Goal: Information Seeking & Learning: Check status

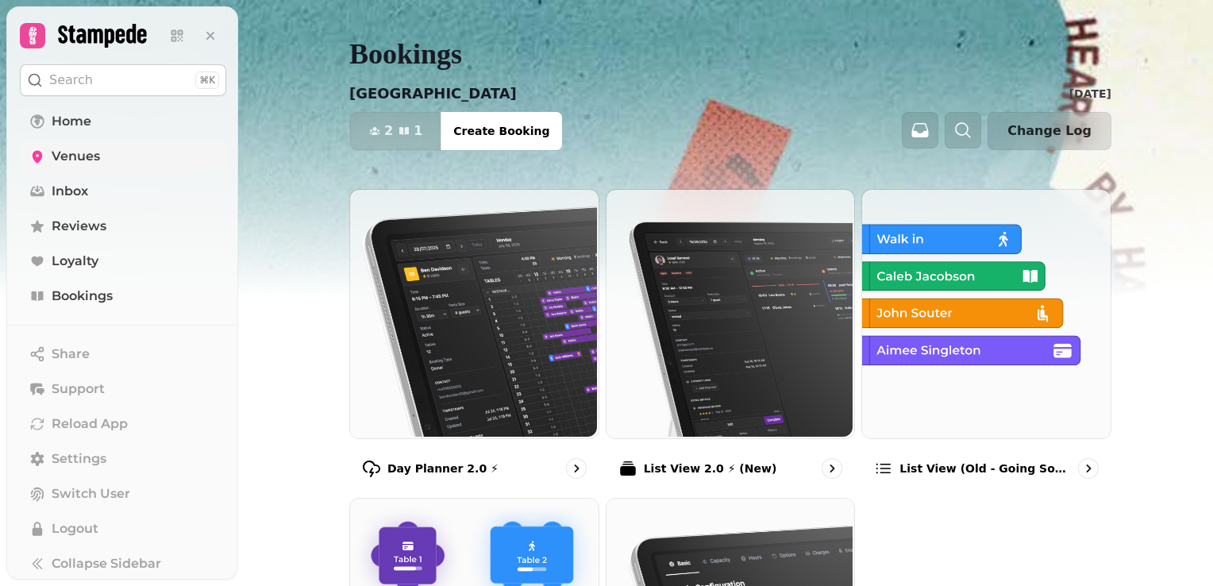
click at [79, 150] on span "Venues" at bounding box center [76, 156] width 48 height 19
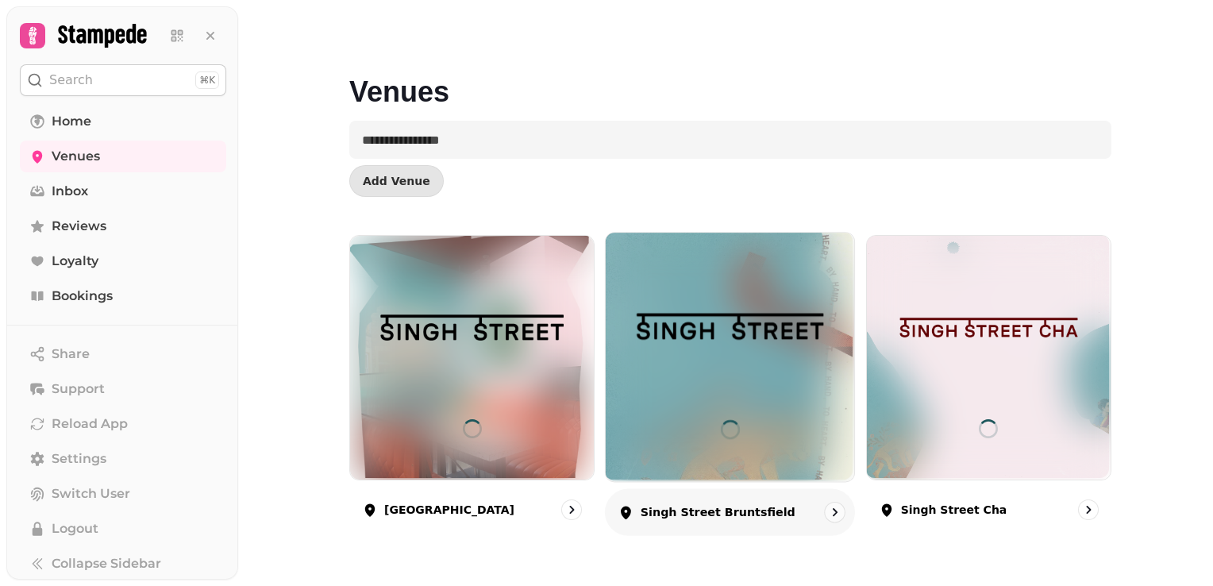
click at [733, 367] on img at bounding box center [730, 327] width 187 height 104
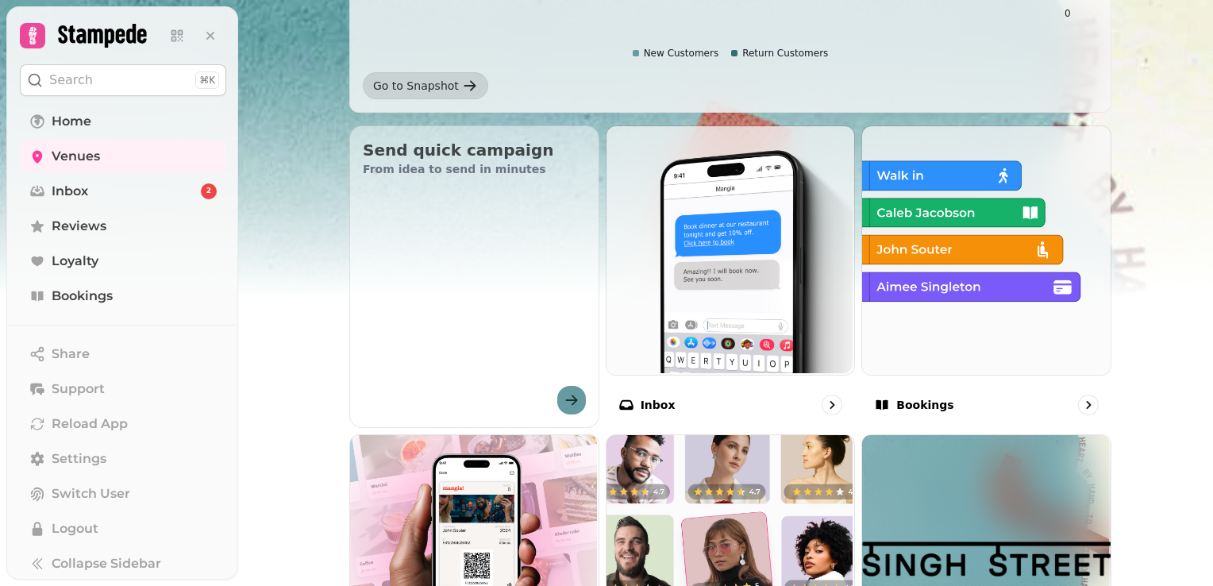
scroll to position [451, 0]
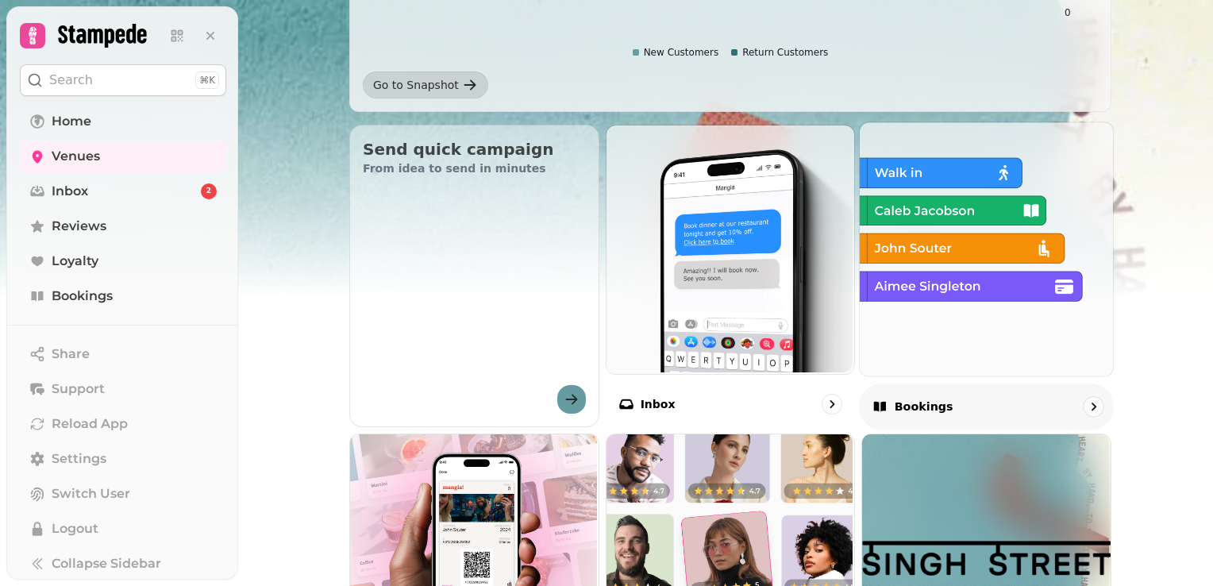
click at [948, 274] on img at bounding box center [984, 247] width 253 height 253
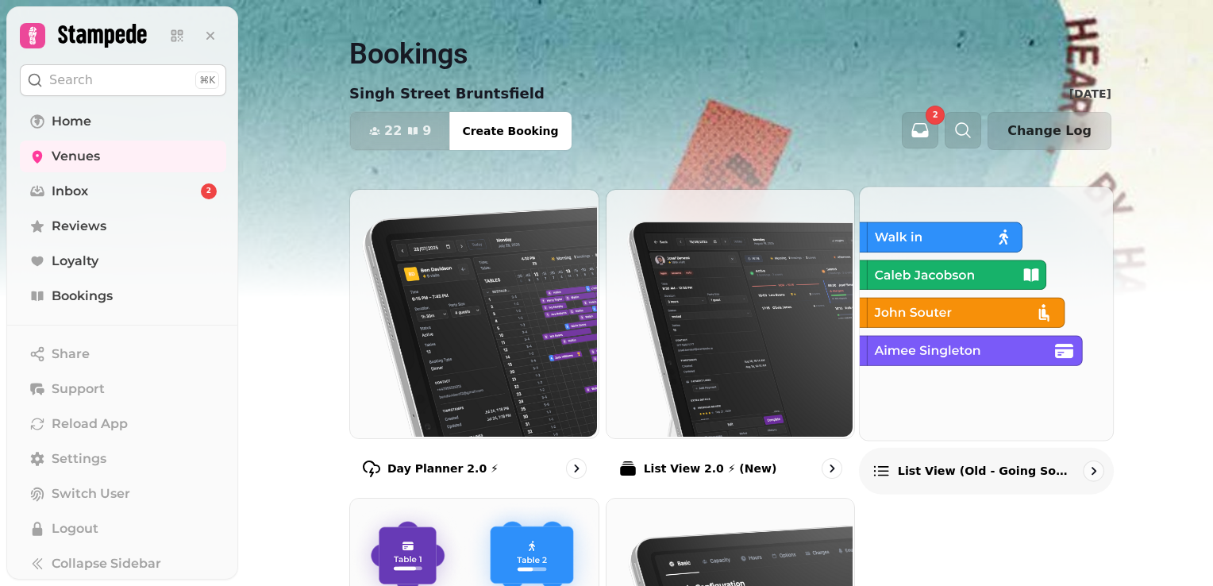
click at [975, 275] on img at bounding box center [984, 311] width 253 height 253
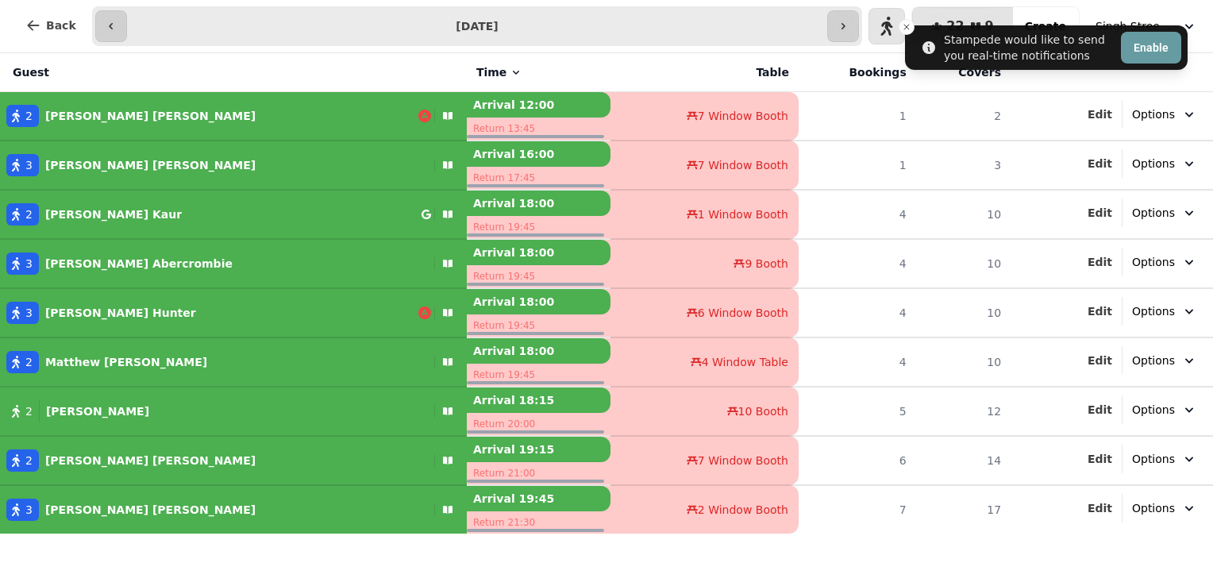
click at [1161, 30] on li "Stampede would like to send you real-time notifications Enable" at bounding box center [1046, 47] width 283 height 44
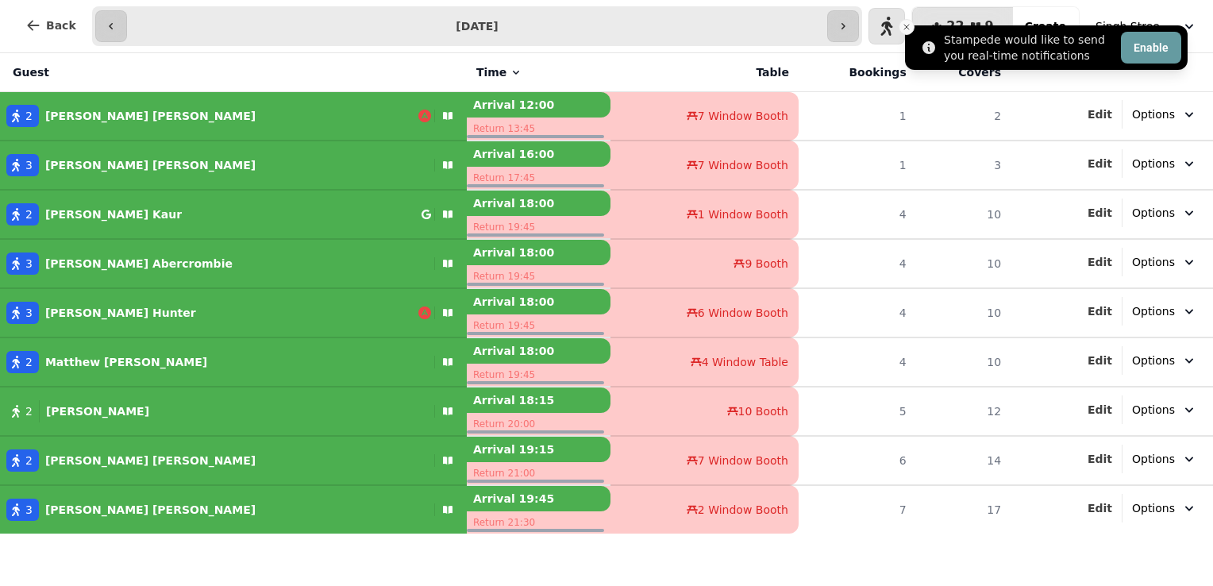
click at [907, 27] on icon "Close toast" at bounding box center [907, 27] width 10 height 10
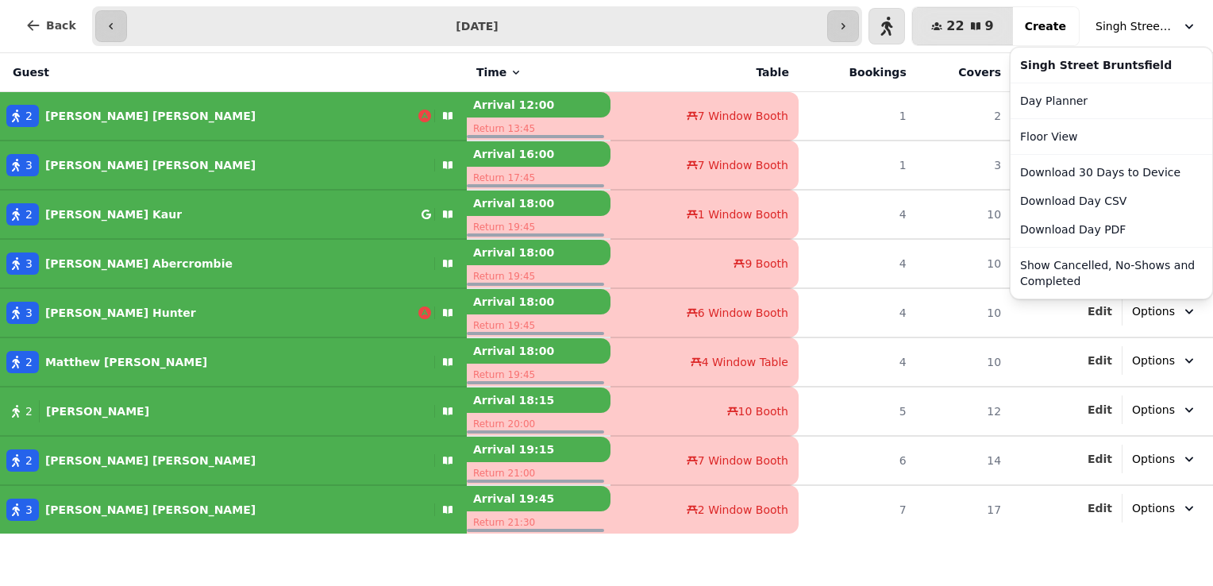
click at [1126, 32] on span "Singh Street Bruntsfield" at bounding box center [1134, 26] width 79 height 16
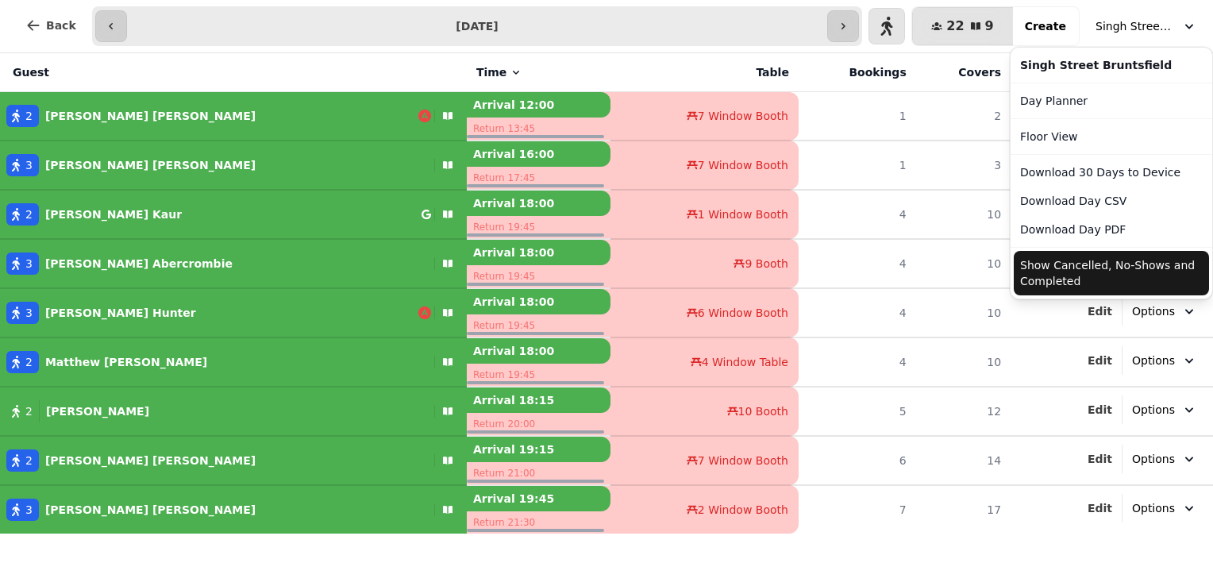
click at [1087, 267] on button "Show Cancelled, No-Shows and Completed" at bounding box center [1111, 273] width 195 height 44
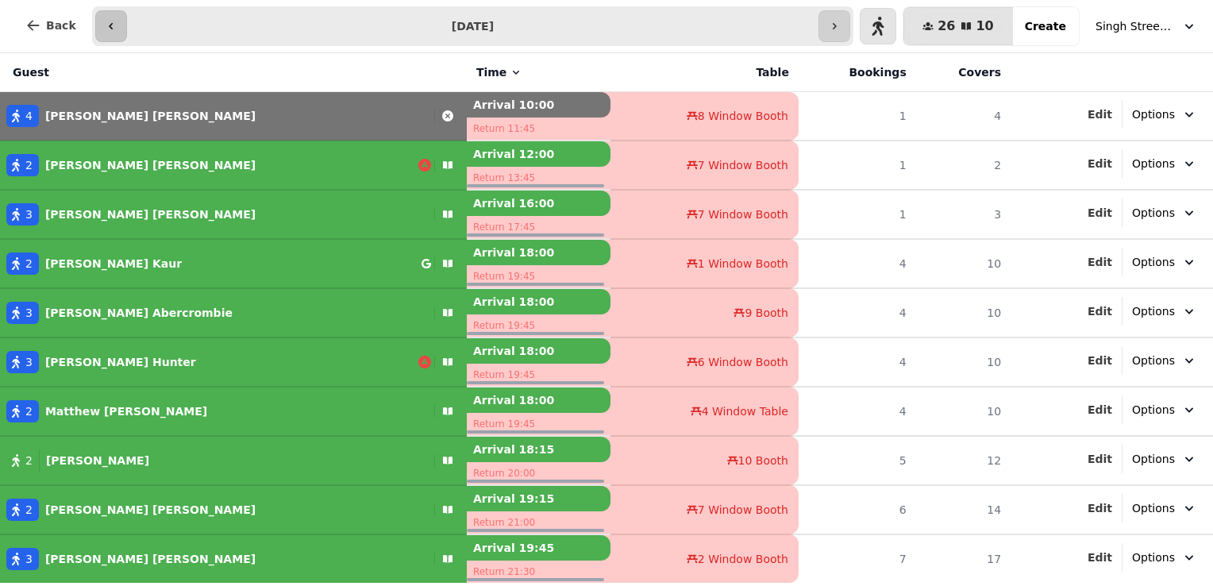
click at [110, 22] on icon "button" at bounding box center [111, 26] width 13 height 13
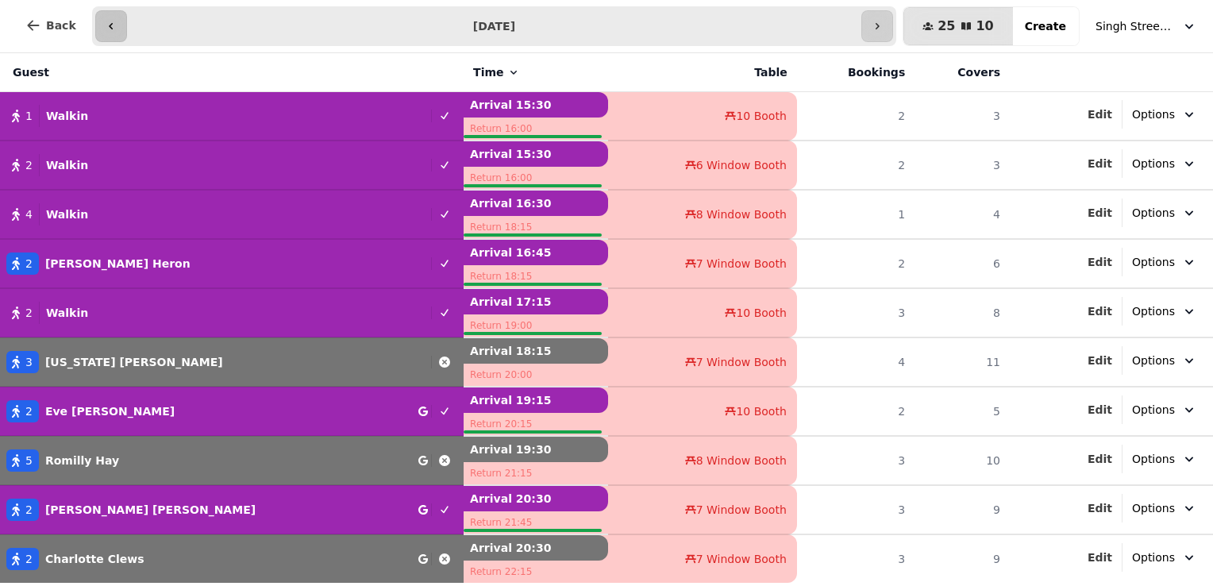
click at [107, 27] on icon "button" at bounding box center [111, 26] width 13 height 13
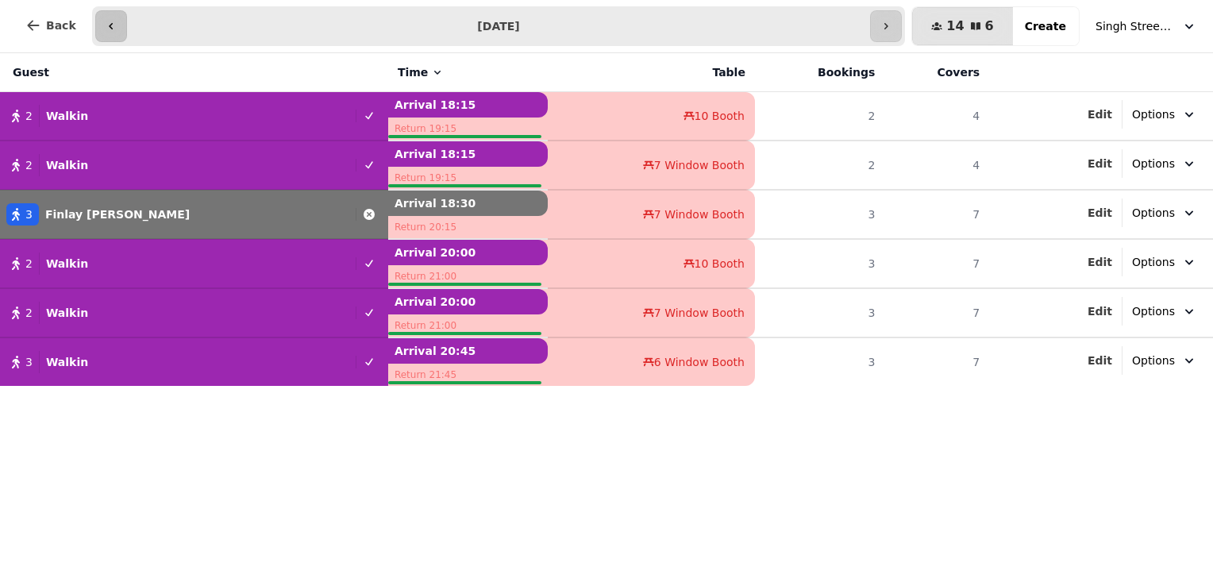
click at [107, 27] on icon "button" at bounding box center [111, 26] width 13 height 13
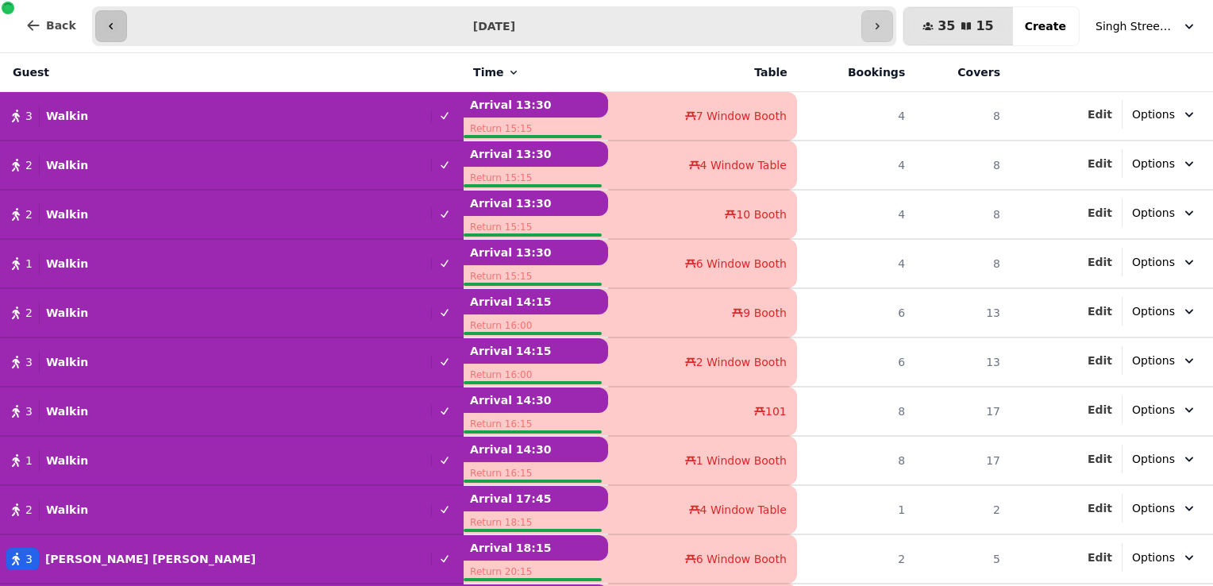
click at [107, 27] on icon "button" at bounding box center [111, 26] width 13 height 13
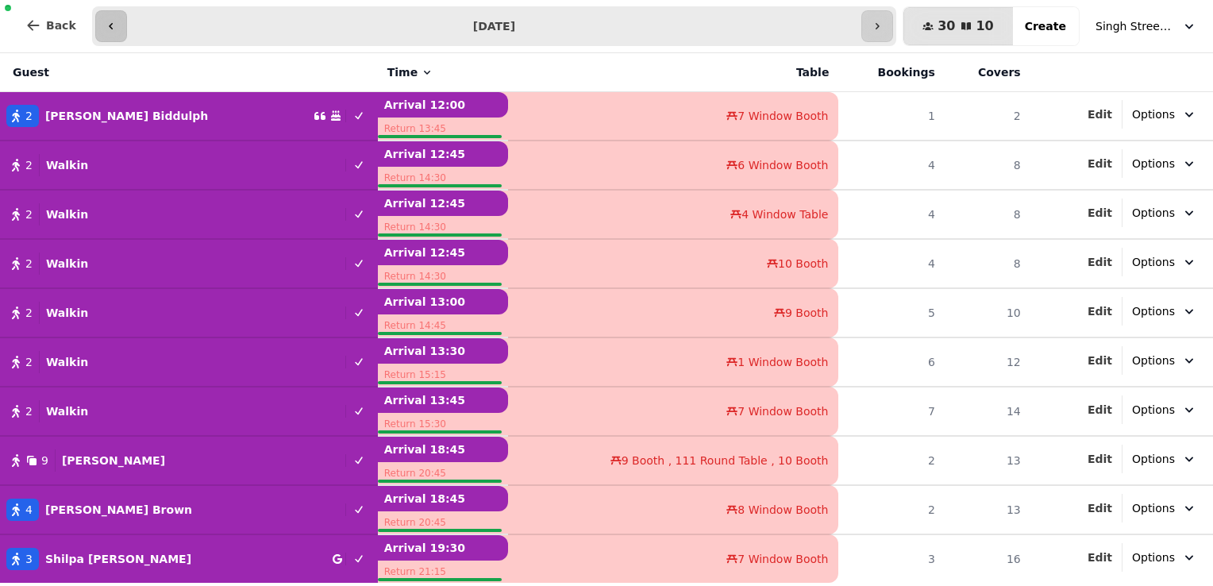
click at [107, 27] on icon "button" at bounding box center [111, 26] width 13 height 13
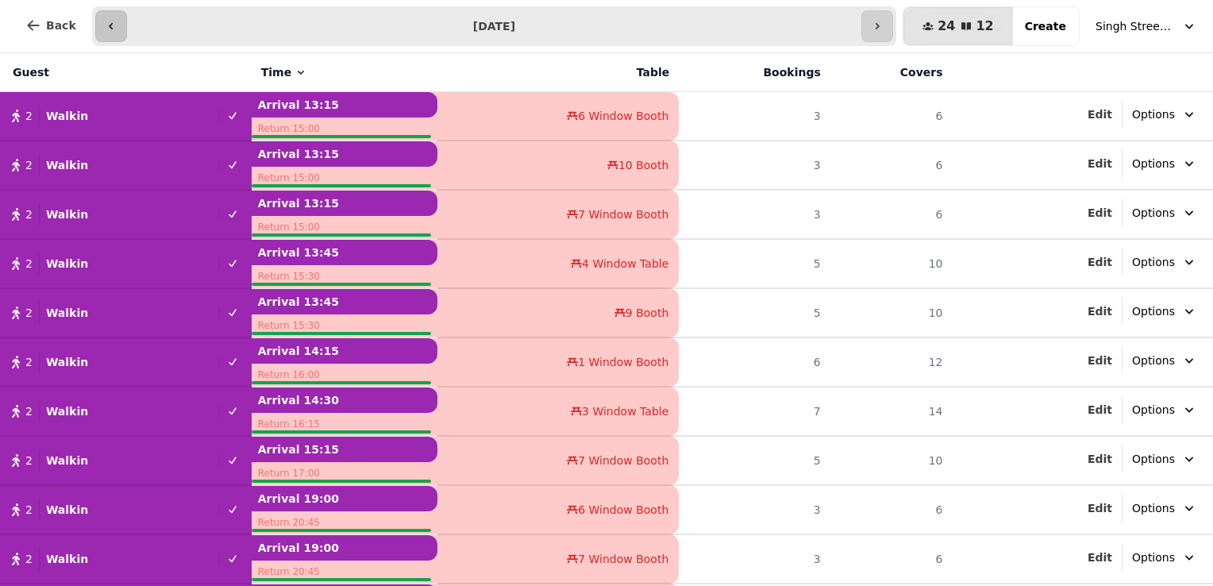
click at [107, 27] on icon "button" at bounding box center [111, 26] width 13 height 13
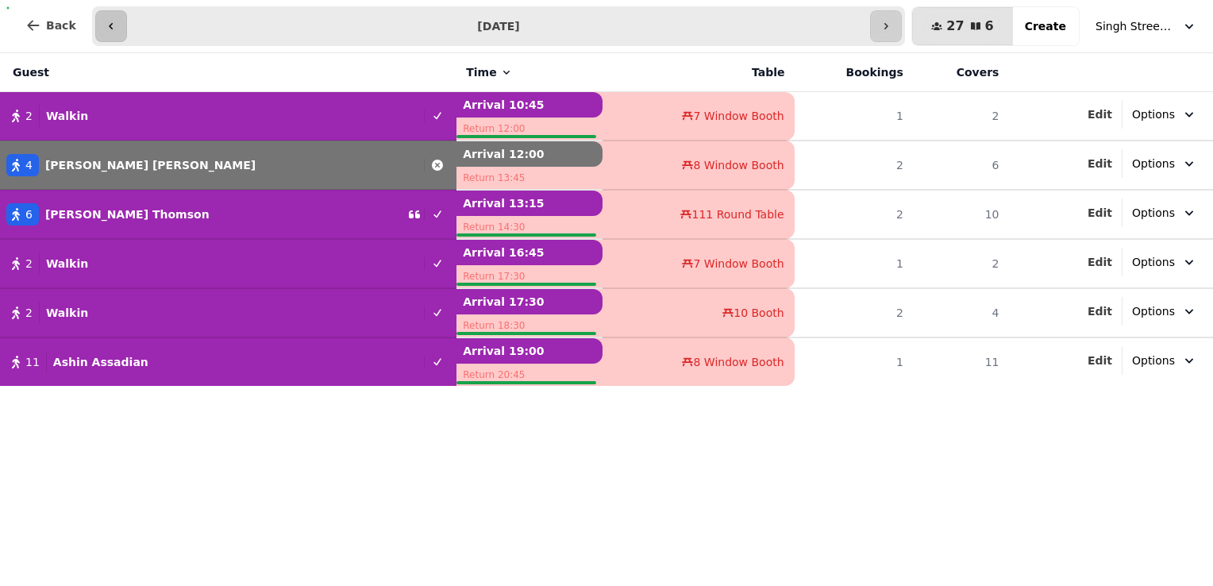
click at [107, 27] on icon "button" at bounding box center [111, 26] width 13 height 13
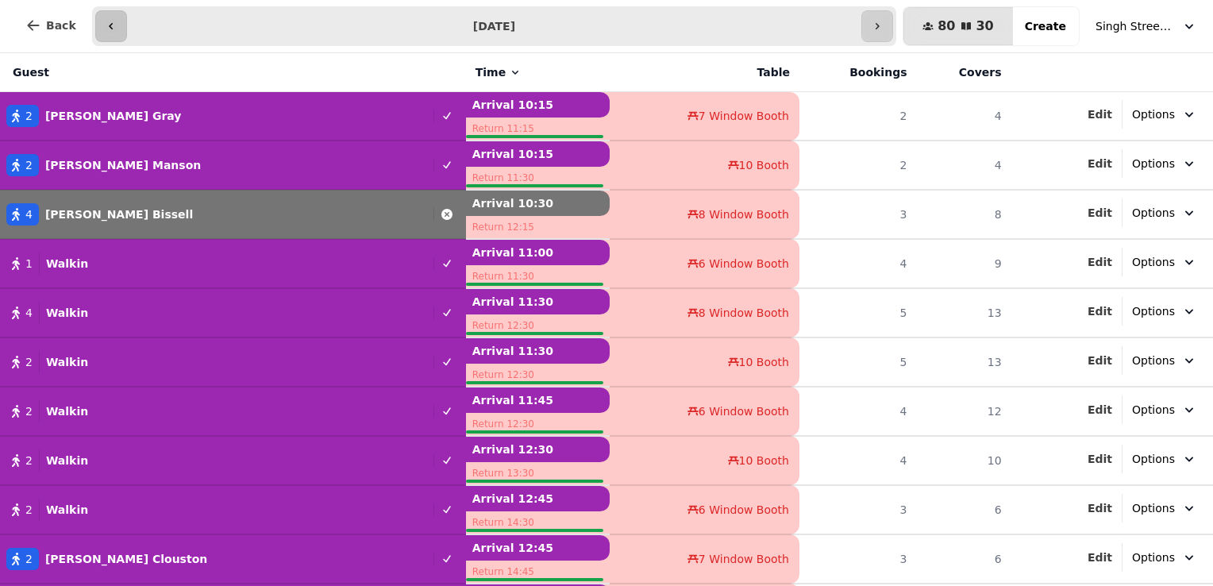
click at [107, 27] on icon "button" at bounding box center [111, 26] width 13 height 13
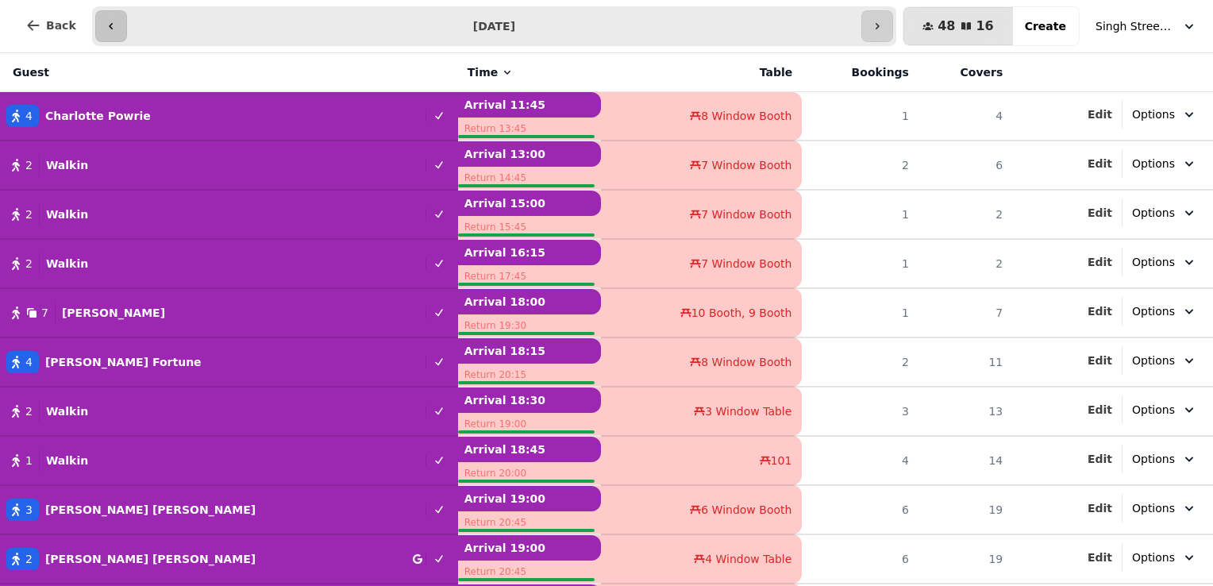
click at [107, 27] on icon "button" at bounding box center [111, 26] width 13 height 13
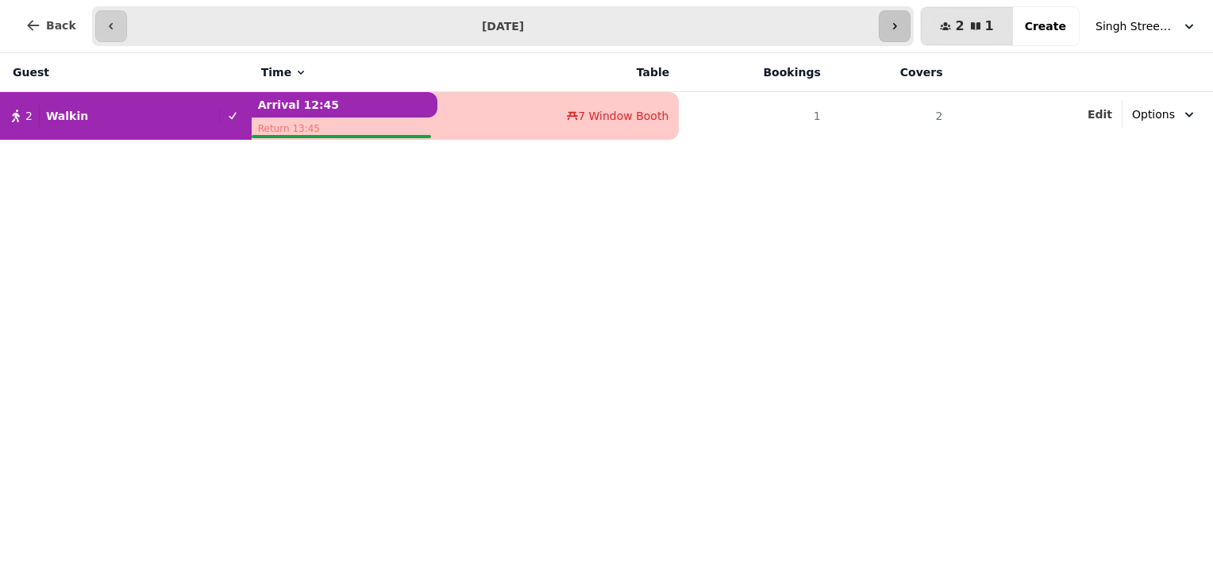
click at [910, 24] on button "button" at bounding box center [895, 26] width 32 height 32
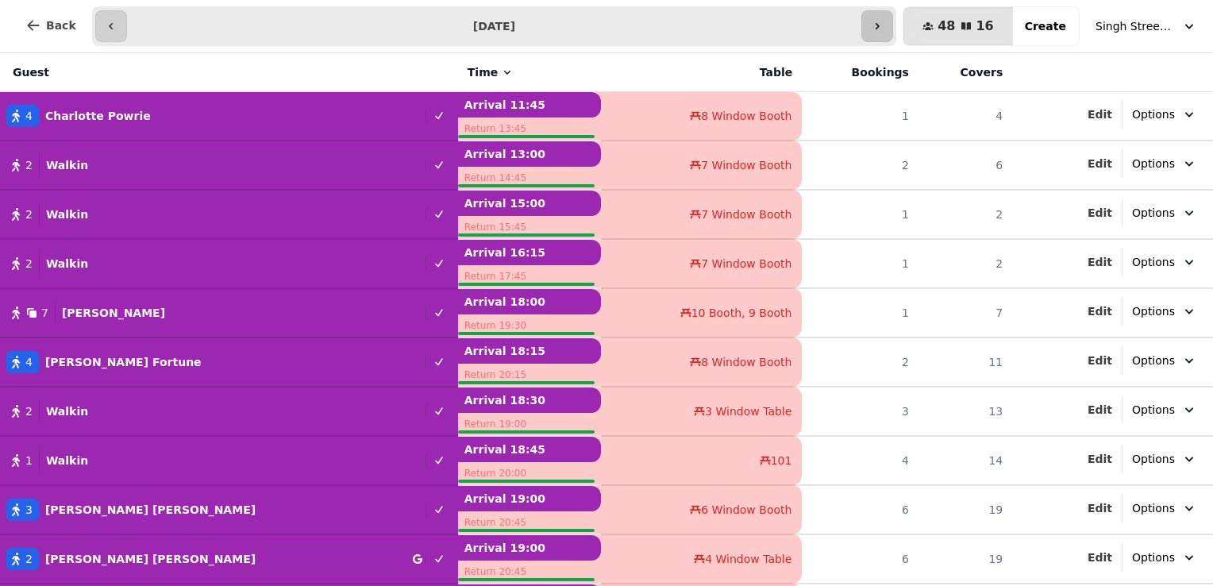
click at [917, 24] on div "**********" at bounding box center [606, 26] width 1213 height 53
click at [893, 29] on button "button" at bounding box center [877, 26] width 32 height 32
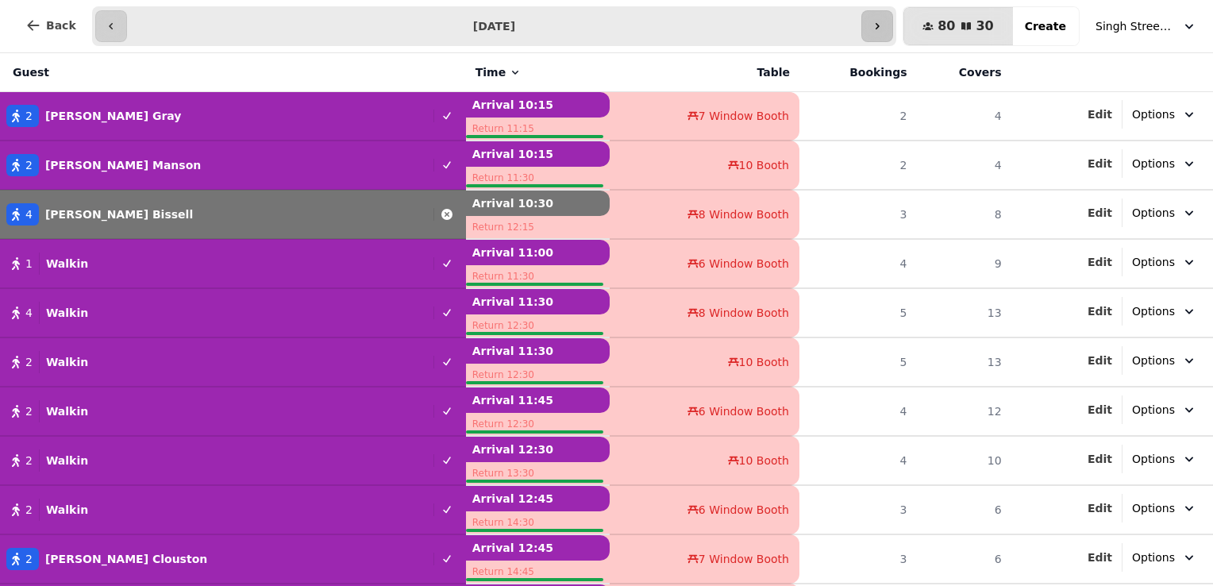
click at [893, 29] on button "button" at bounding box center [877, 26] width 32 height 32
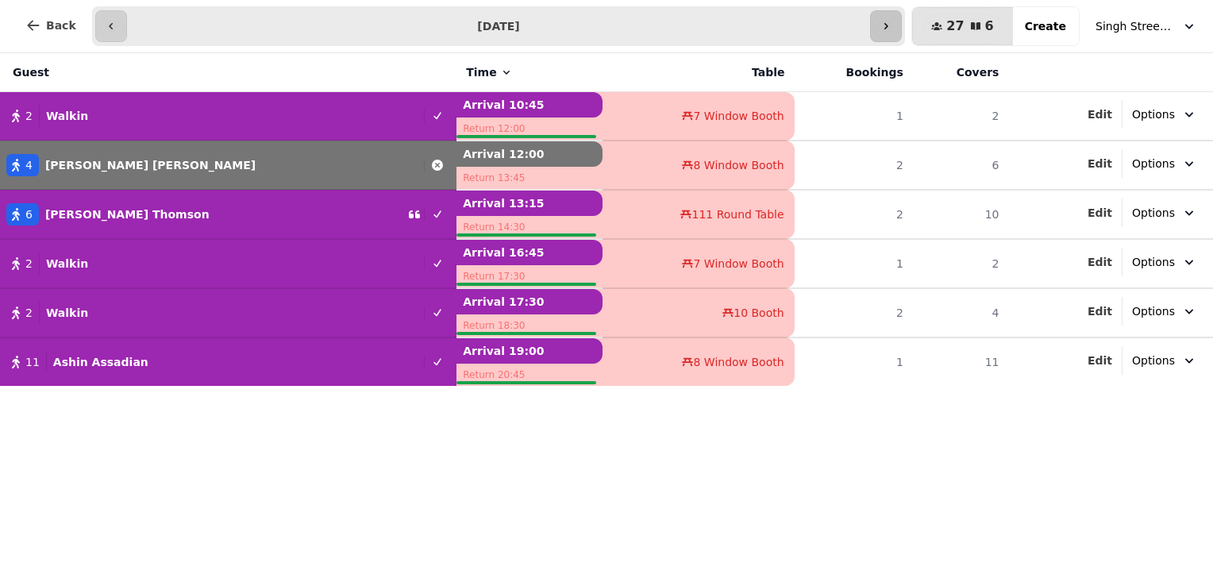
click at [892, 29] on icon "button" at bounding box center [885, 26] width 13 height 13
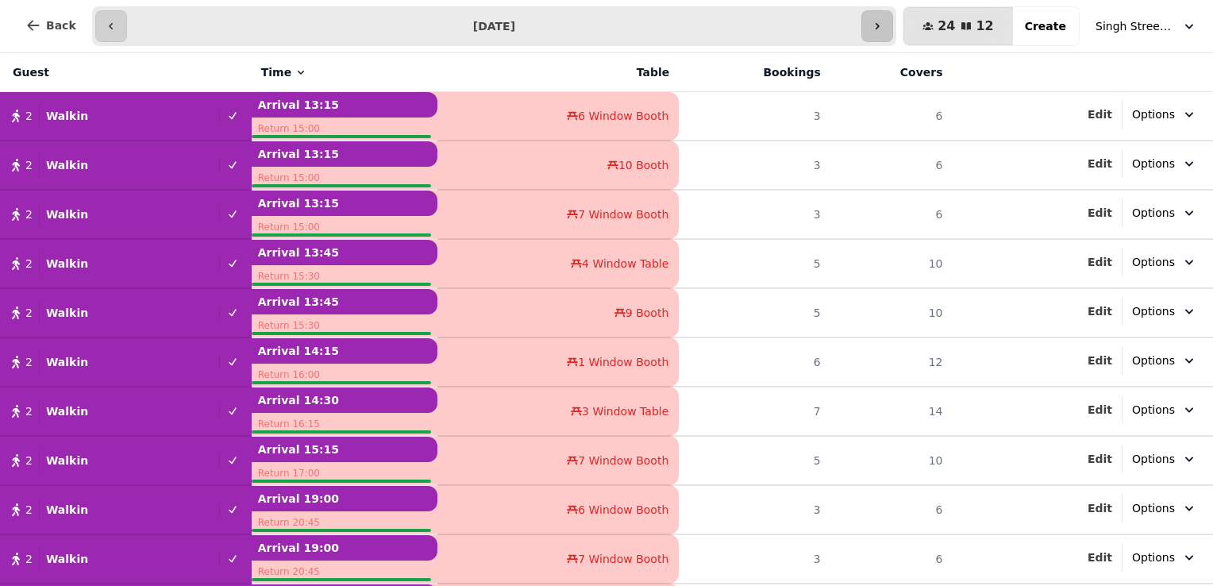
click at [893, 29] on button "button" at bounding box center [877, 26] width 32 height 32
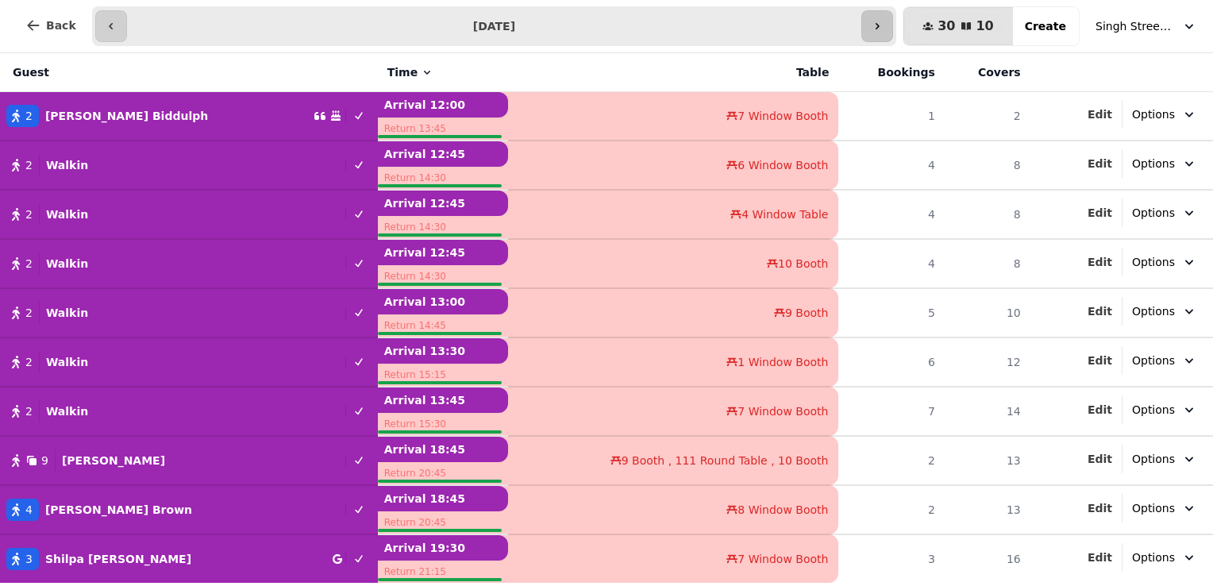
click at [893, 29] on button "button" at bounding box center [877, 26] width 32 height 32
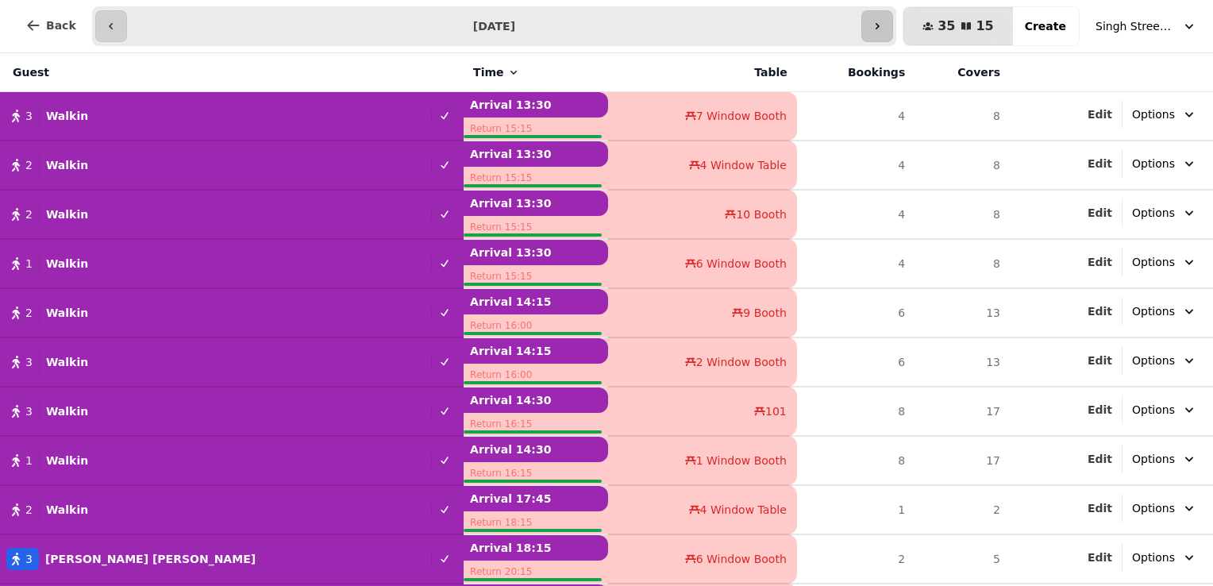
click at [893, 29] on button "button" at bounding box center [877, 26] width 32 height 32
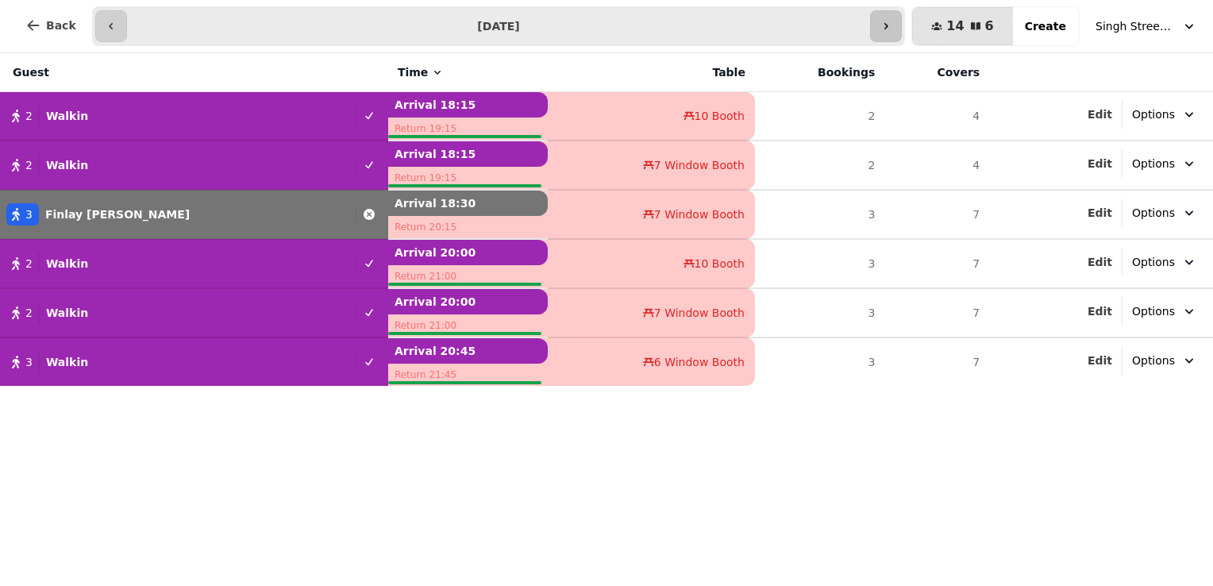
click at [892, 29] on icon "button" at bounding box center [885, 26] width 13 height 13
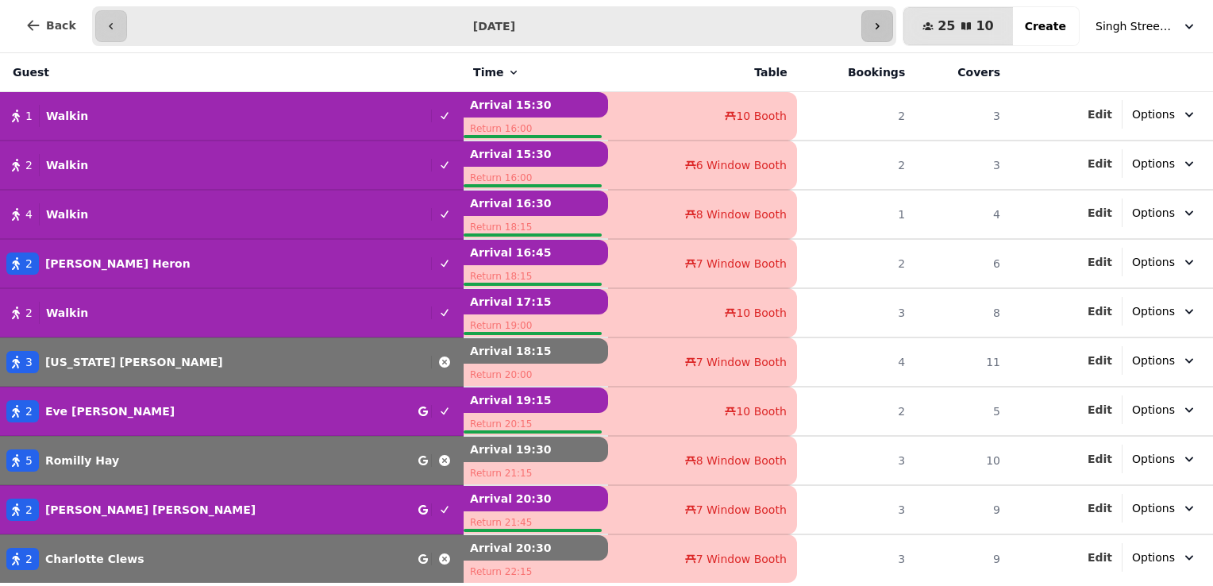
click at [893, 29] on button "button" at bounding box center [877, 26] width 32 height 32
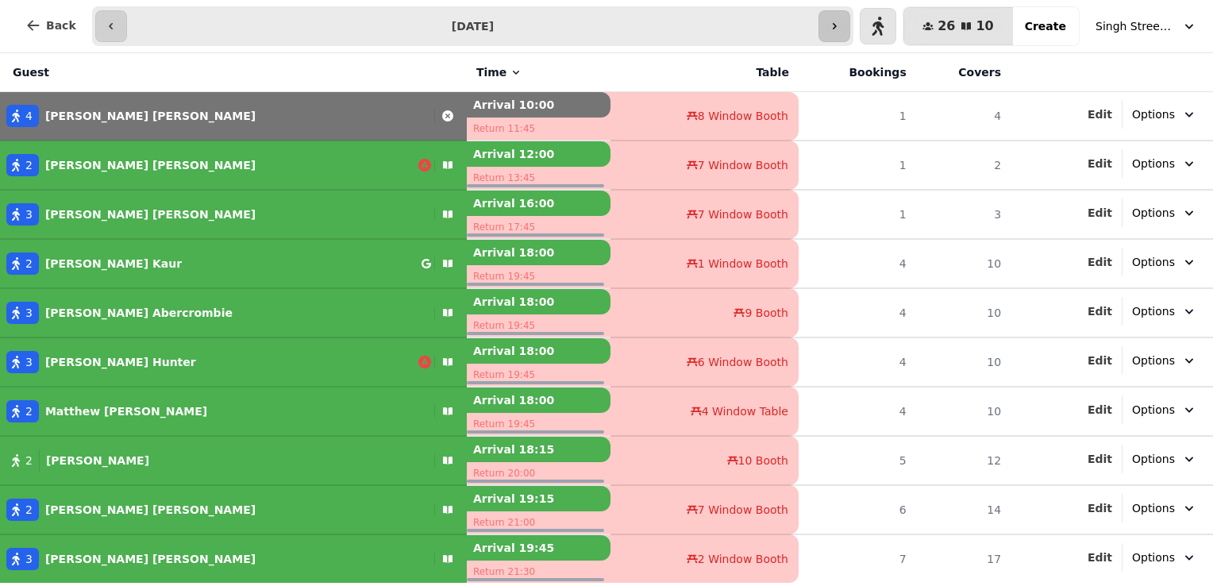
click at [841, 20] on icon "button" at bounding box center [834, 26] width 13 height 13
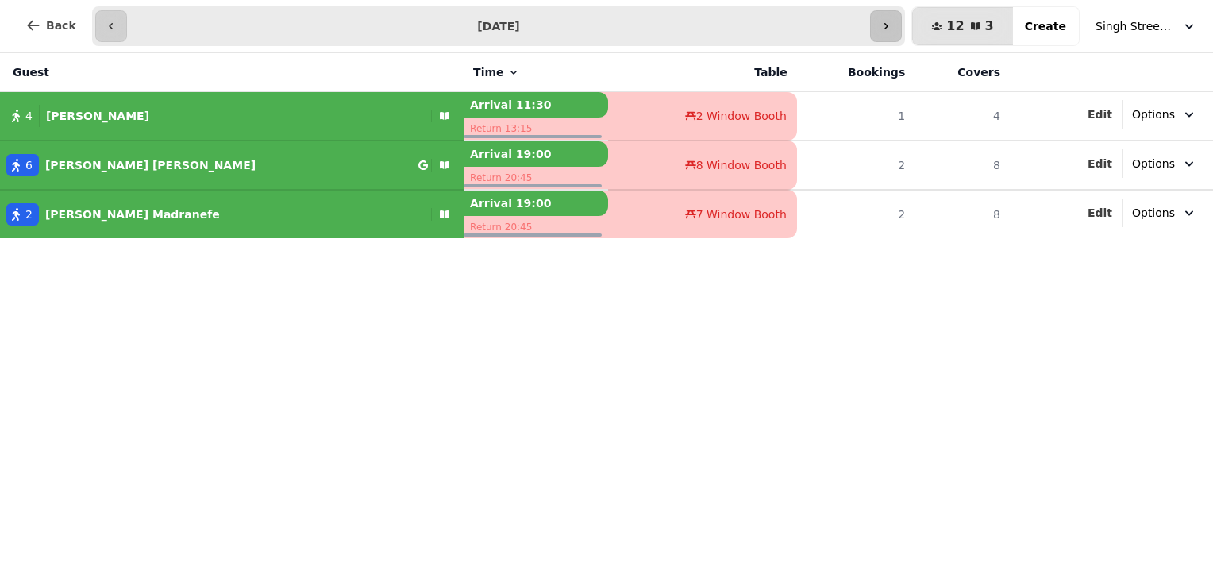
click at [892, 27] on icon "button" at bounding box center [885, 26] width 13 height 13
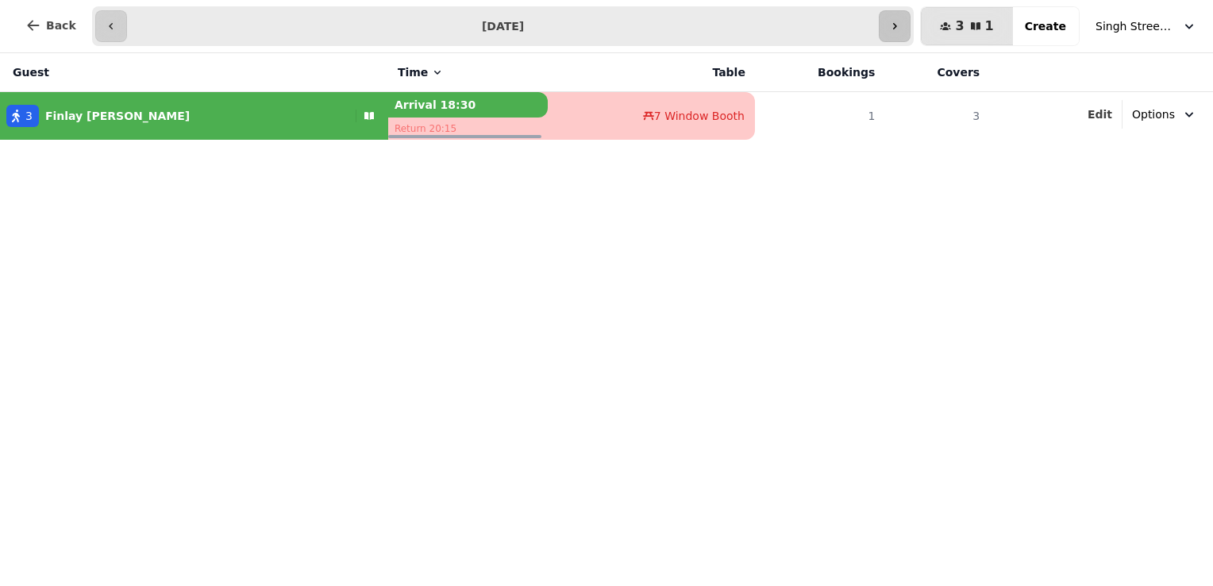
click at [901, 27] on icon "button" at bounding box center [894, 26] width 13 height 13
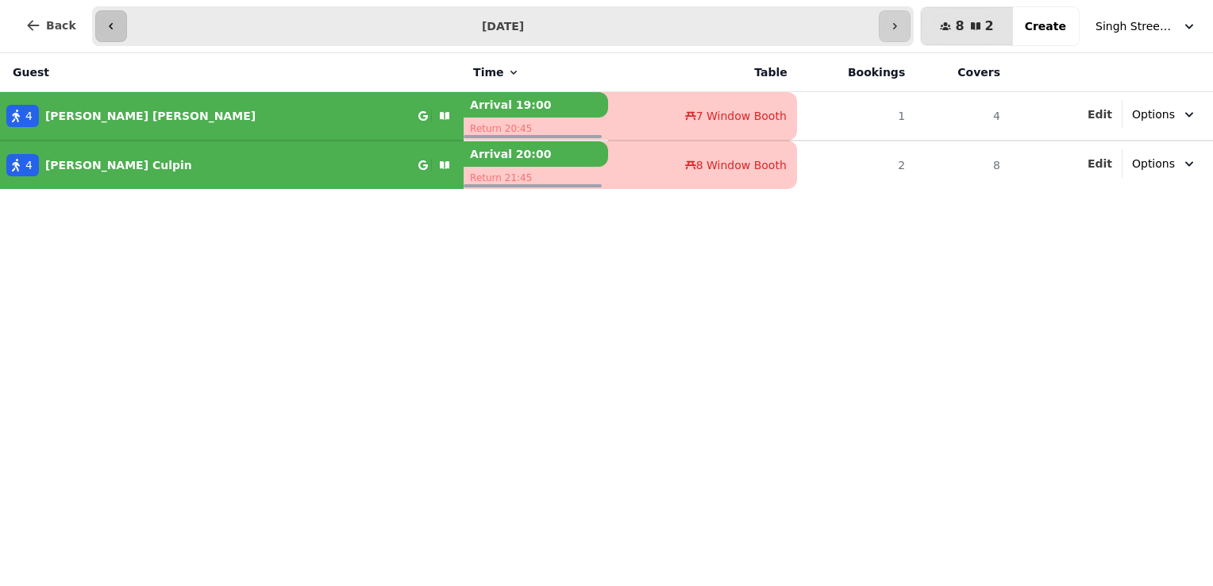
click at [97, 27] on button "button" at bounding box center [111, 26] width 32 height 32
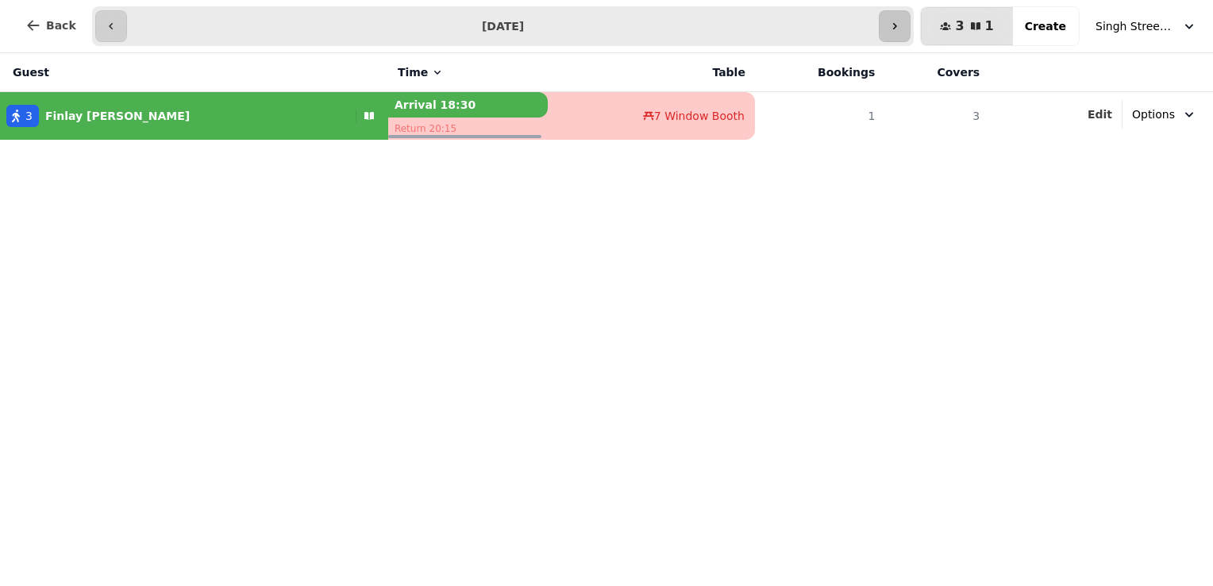
click at [901, 31] on icon "button" at bounding box center [894, 26] width 13 height 13
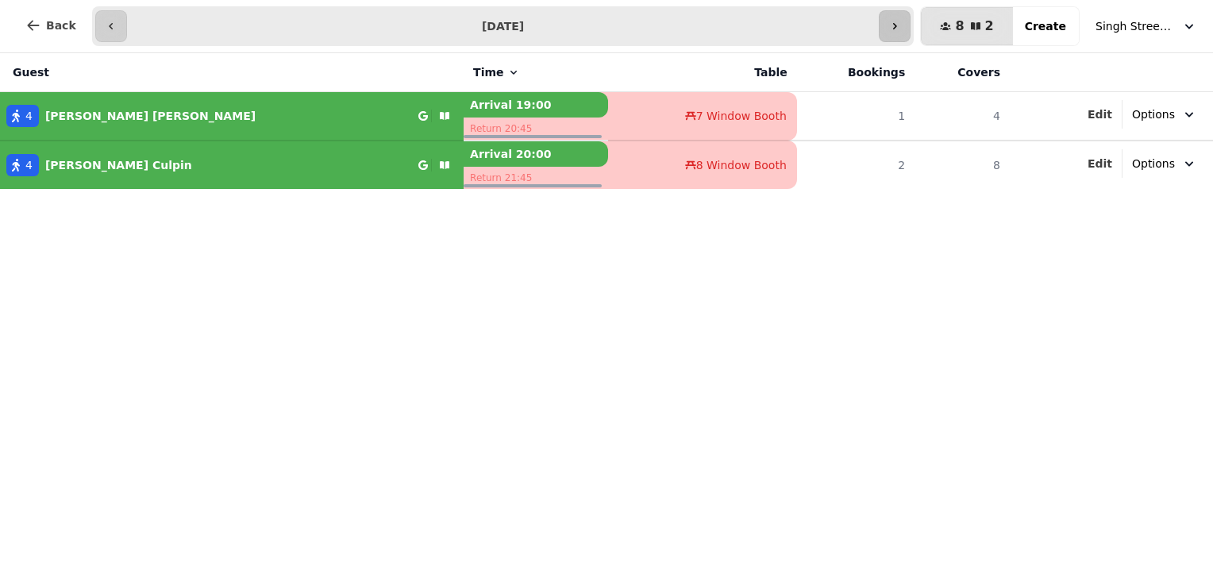
click at [910, 31] on button "button" at bounding box center [895, 26] width 32 height 32
click at [110, 21] on icon "button" at bounding box center [111, 26] width 13 height 13
click at [901, 29] on icon "button" at bounding box center [894, 26] width 13 height 13
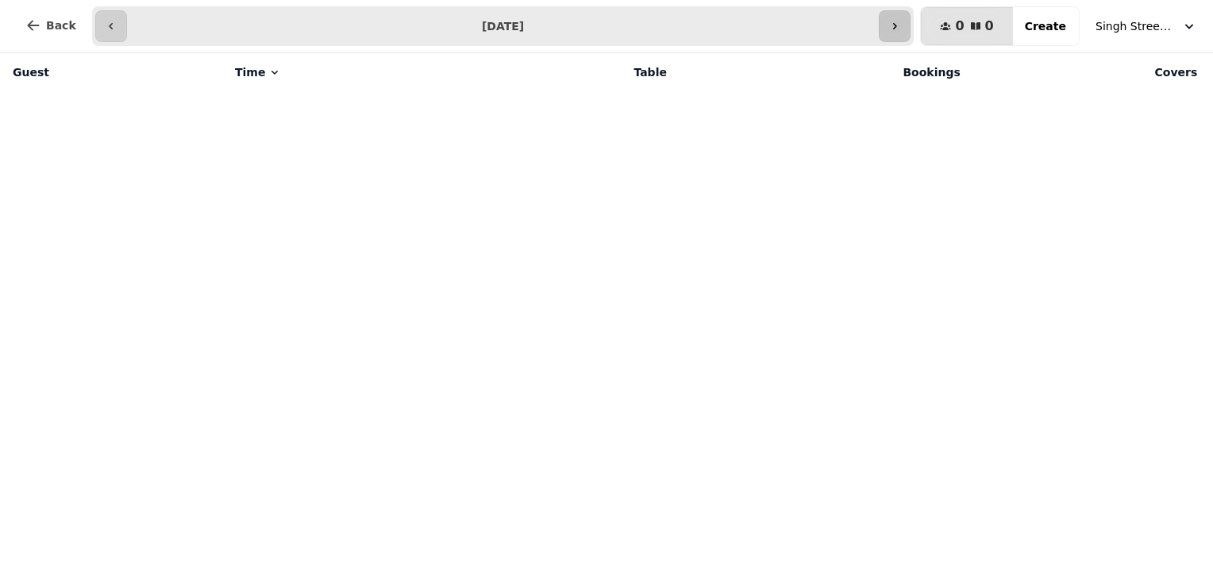
click at [901, 29] on icon "button" at bounding box center [894, 26] width 13 height 13
type input "**********"
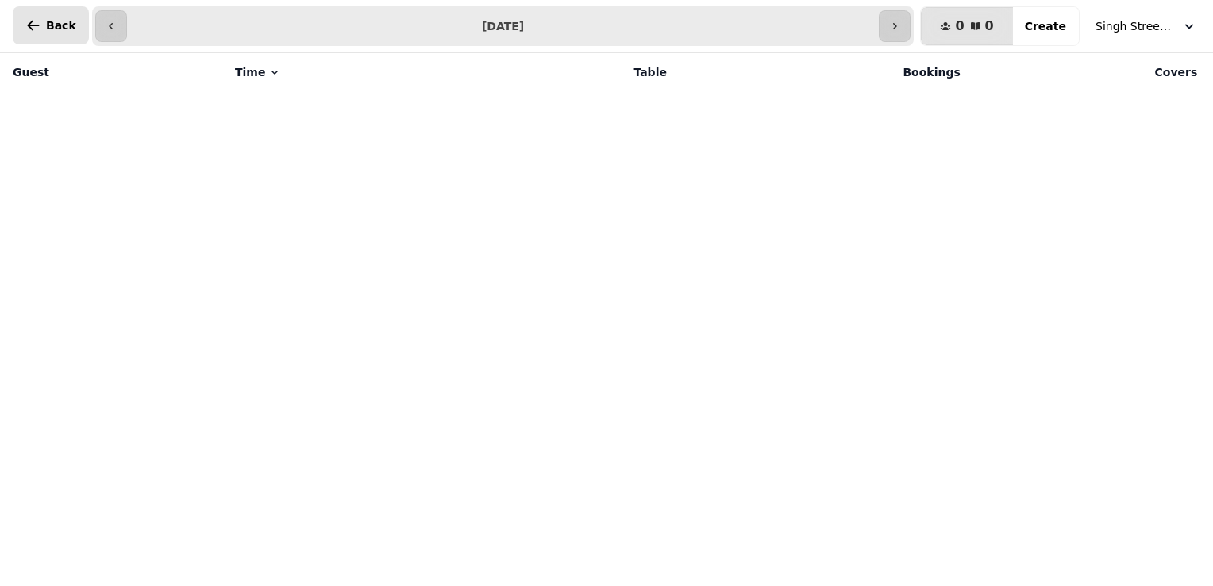
click at [54, 30] on span "Back" at bounding box center [61, 25] width 30 height 11
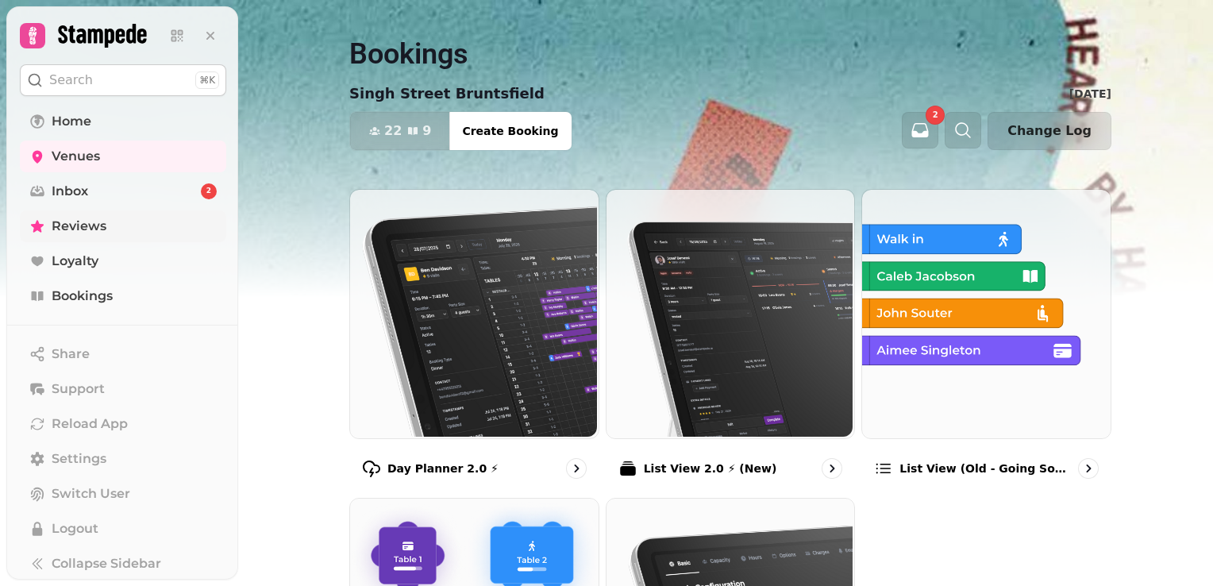
click at [93, 224] on span "Reviews" at bounding box center [79, 226] width 55 height 19
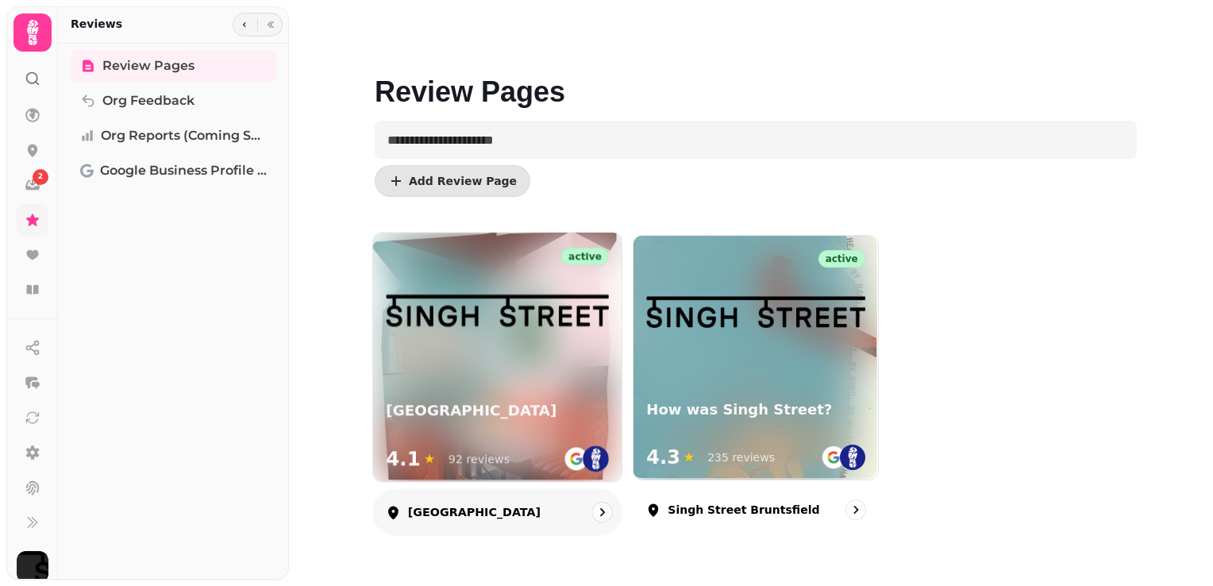
click at [521, 298] on img at bounding box center [497, 310] width 223 height 32
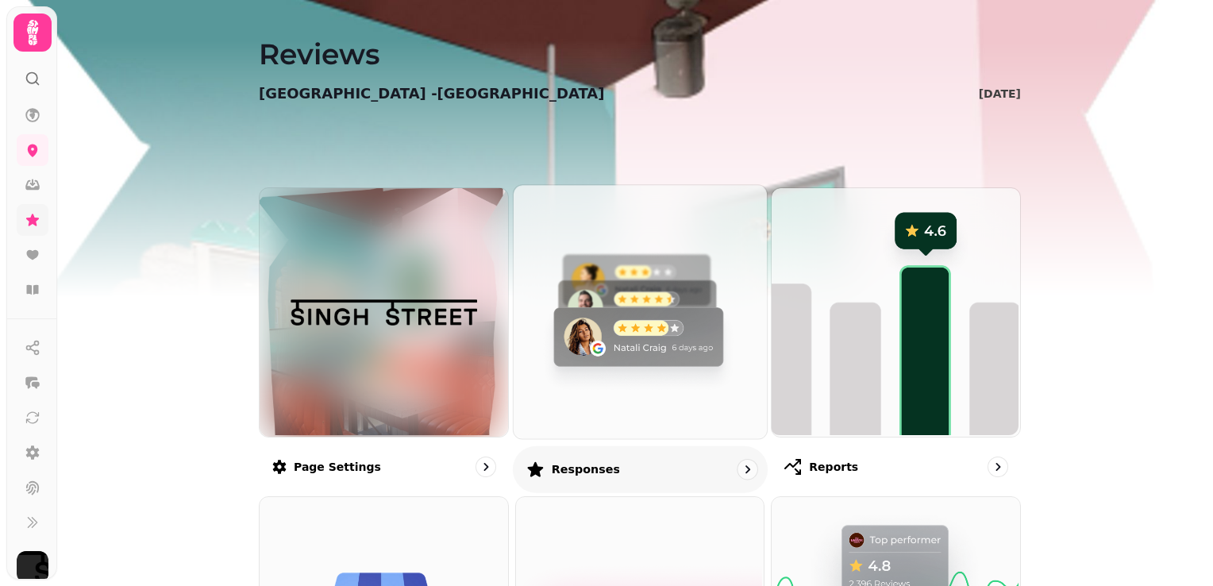
click at [601, 294] on img at bounding box center [637, 309] width 253 height 253
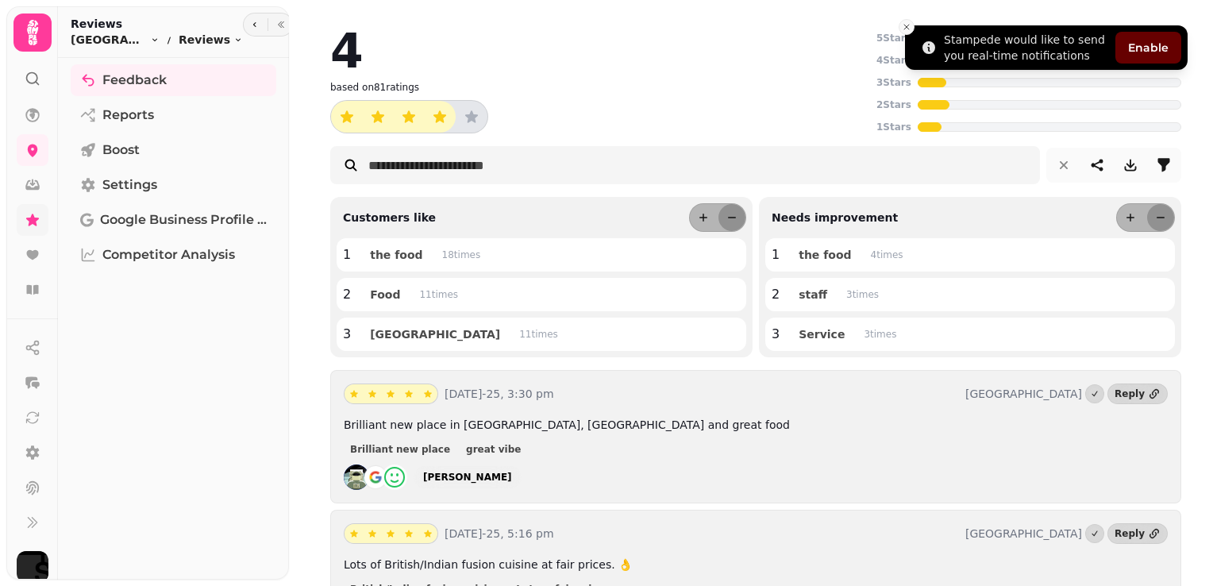
click at [906, 26] on line "Close toast" at bounding box center [906, 27] width 5 height 5
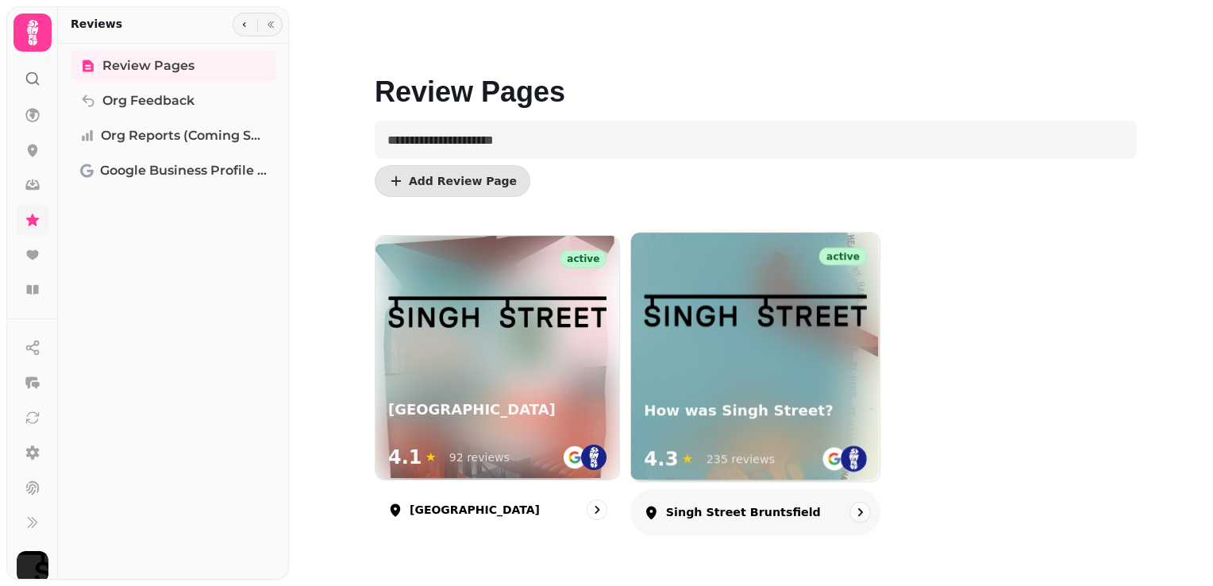
click at [752, 401] on h3 "How was Singh Street?" at bounding box center [756, 411] width 223 height 20
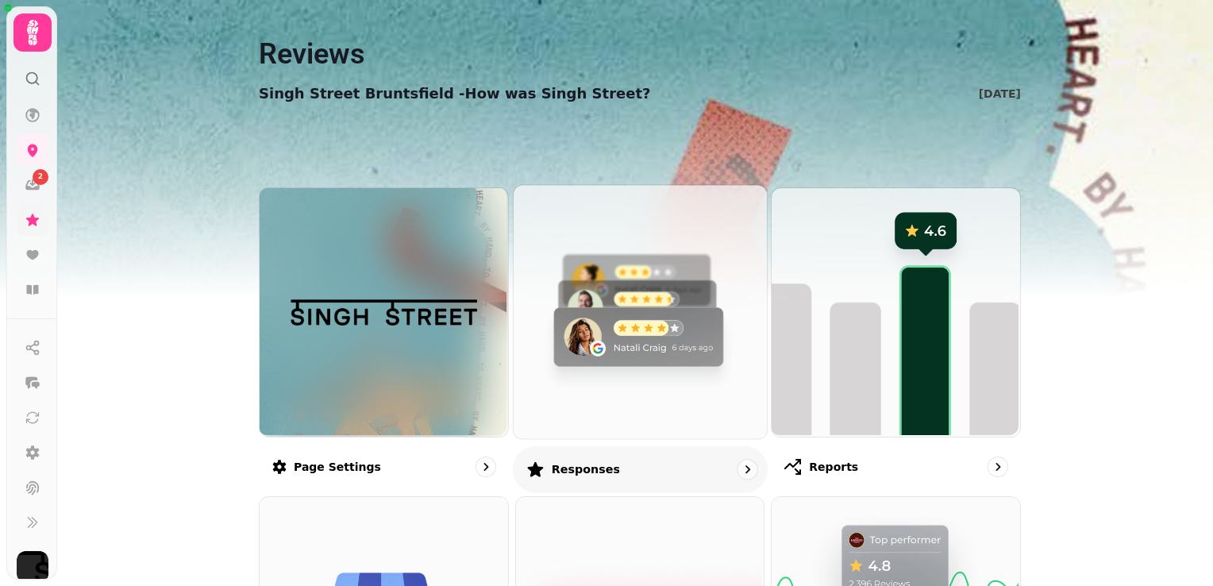
click at [636, 351] on img at bounding box center [637, 309] width 253 height 253
